Goal: Subscribe to service/newsletter

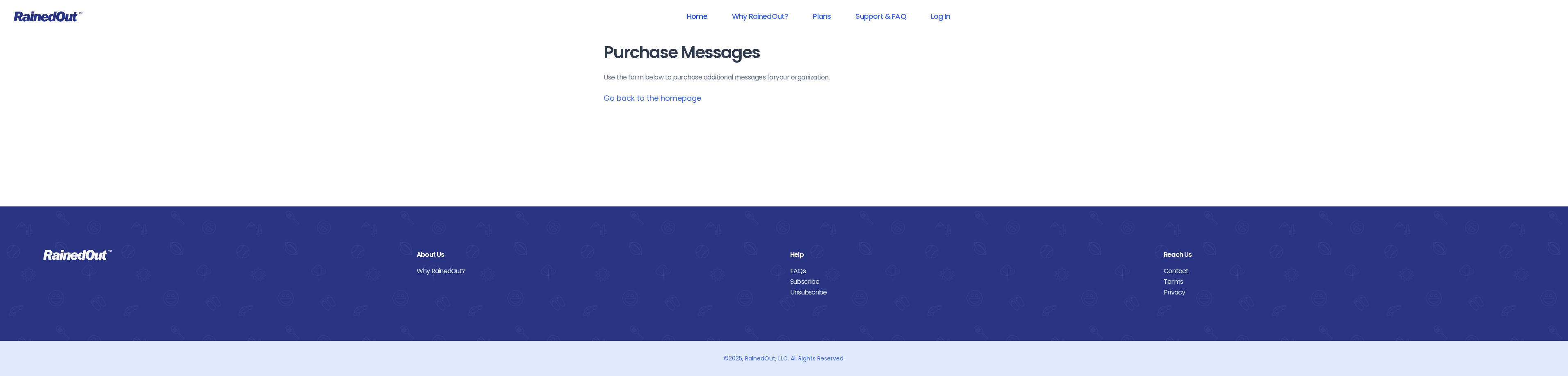
click at [709, 14] on link "Home" at bounding box center [696, 16] width 42 height 18
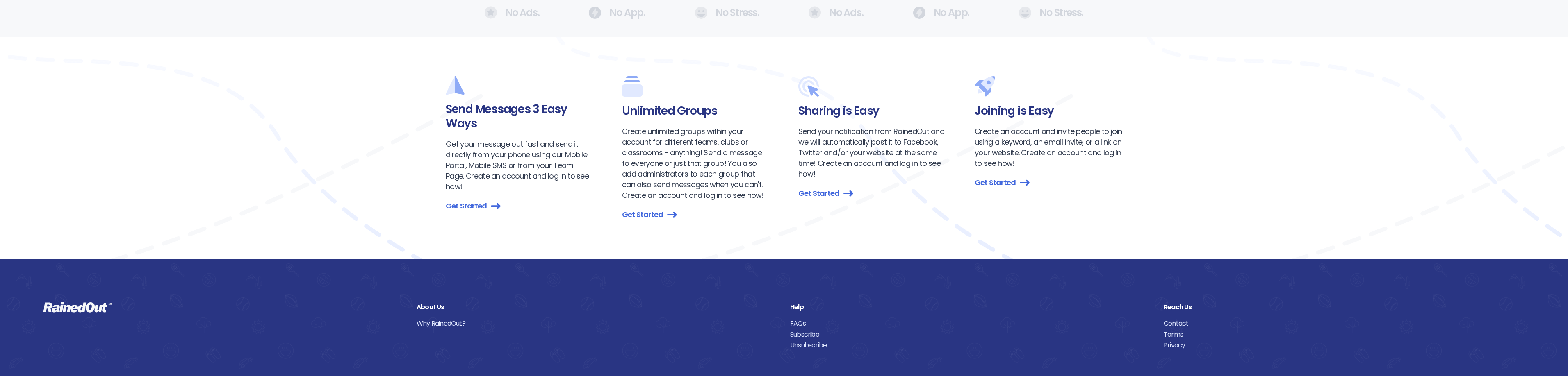
scroll to position [889, 0]
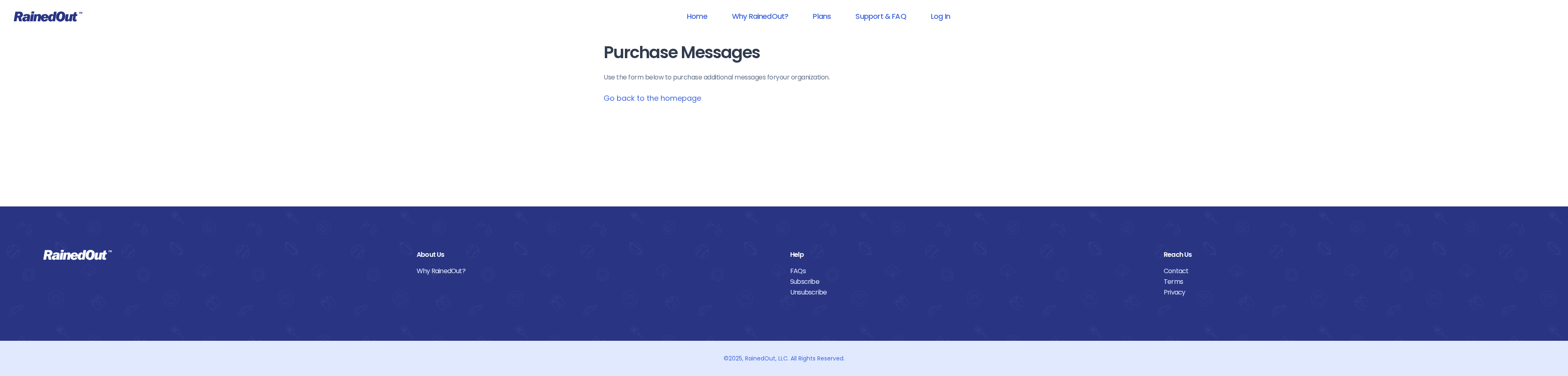
click at [811, 282] on link "Subscribe" at bounding box center [970, 281] width 361 height 11
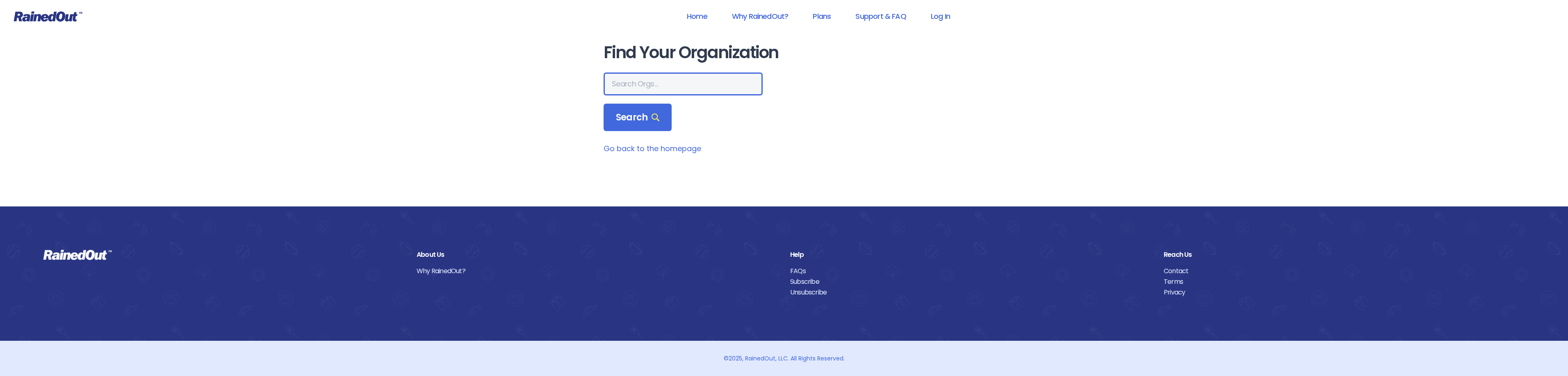
click at [662, 81] on input "text" at bounding box center [682, 84] width 159 height 23
type input "d"
type input "slaterettes"
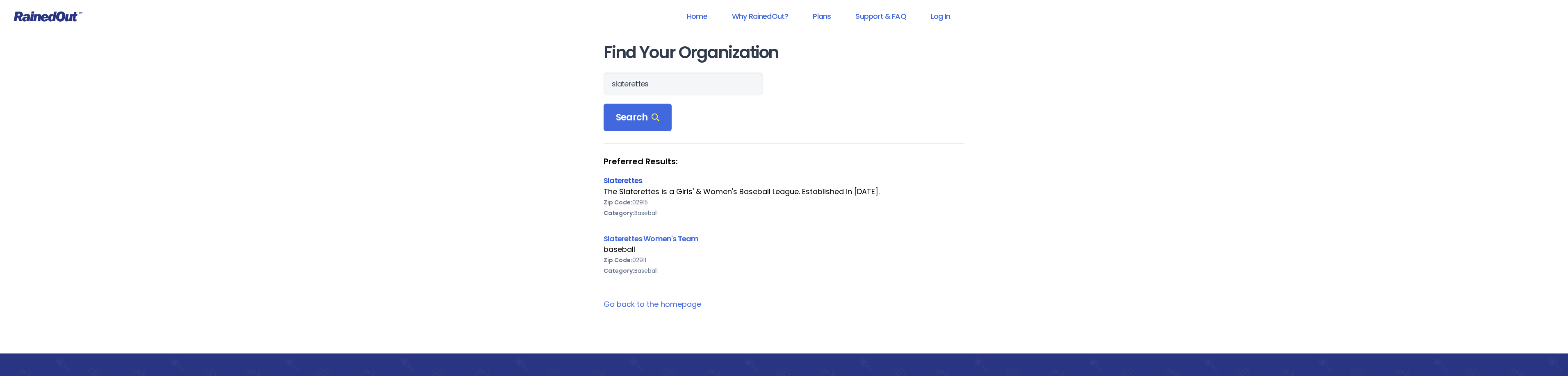
click at [621, 176] on link "Slaterettes" at bounding box center [622, 180] width 39 height 10
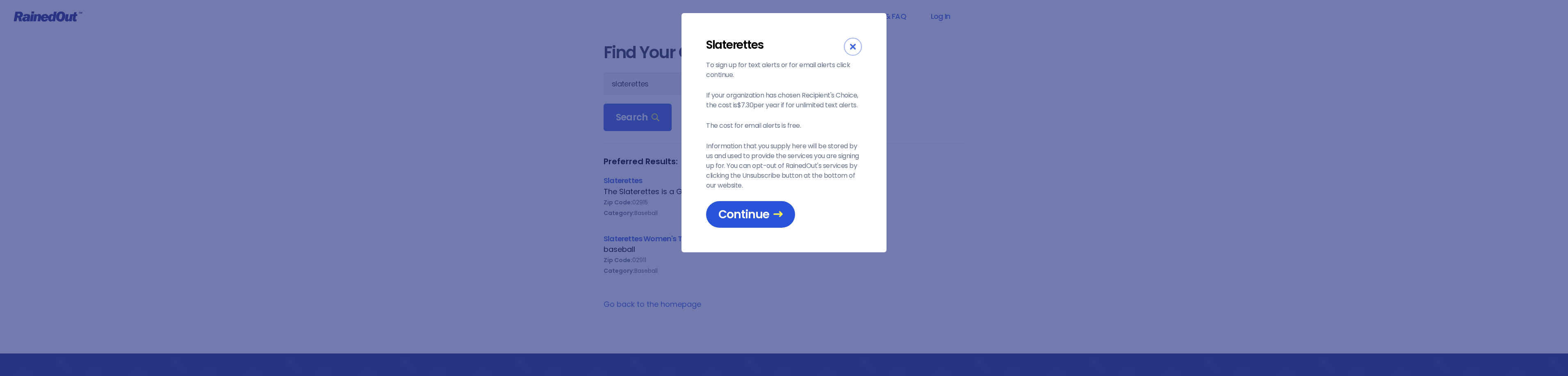
click at [730, 225] on link "Continue" at bounding box center [751, 215] width 89 height 26
